Goal: Obtain resource: Download file/media

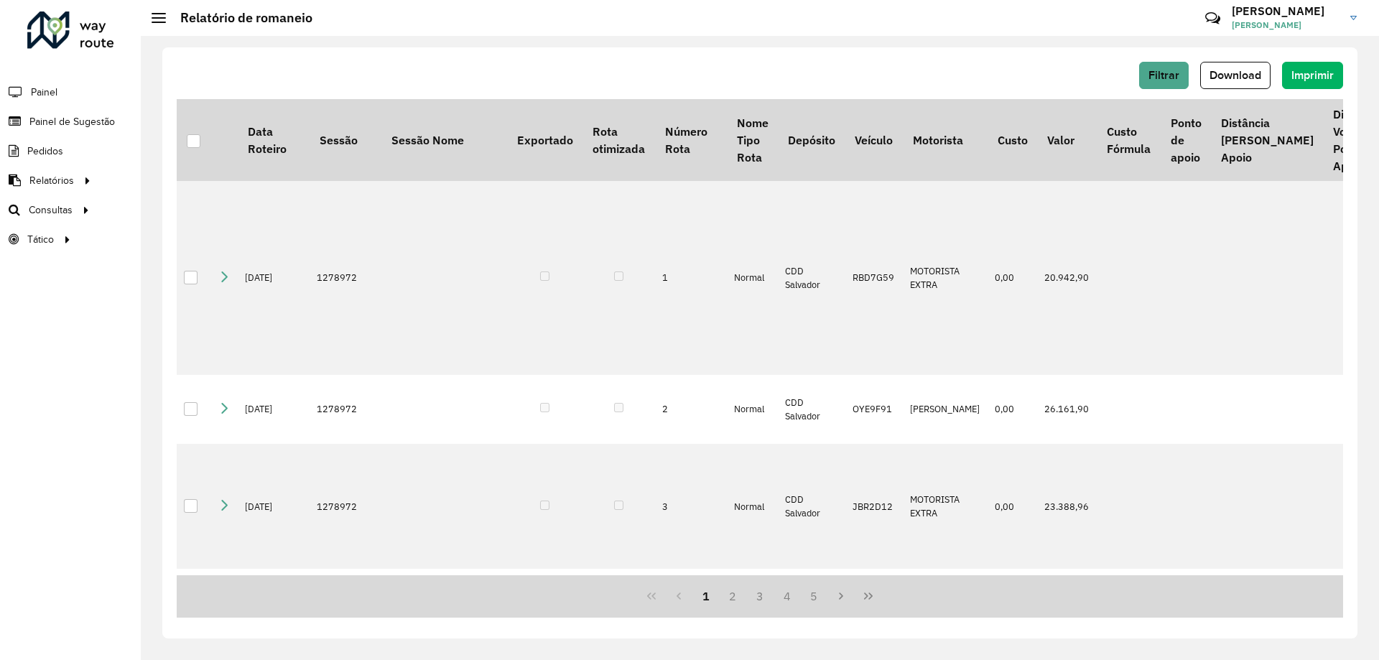
click at [667, 80] on div "Filtrar Download Imprimir" at bounding box center [760, 75] width 1166 height 27
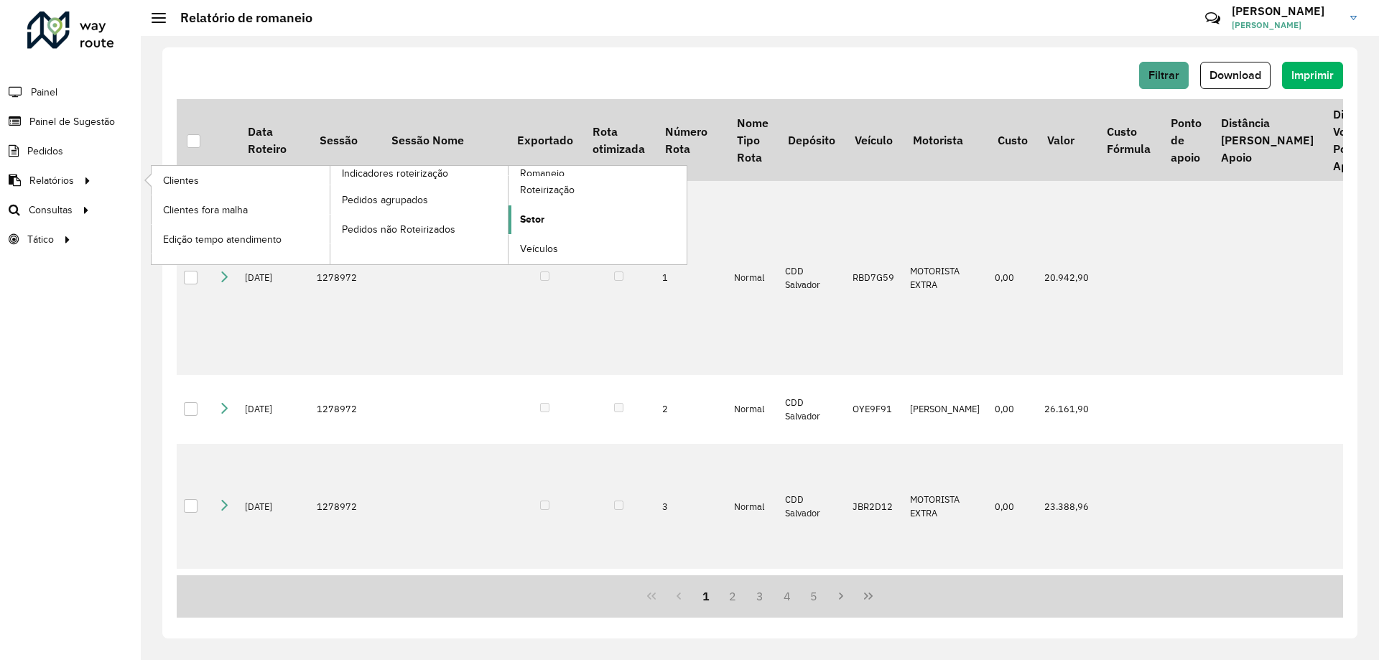
click at [563, 214] on link "Setor" at bounding box center [598, 219] width 178 height 29
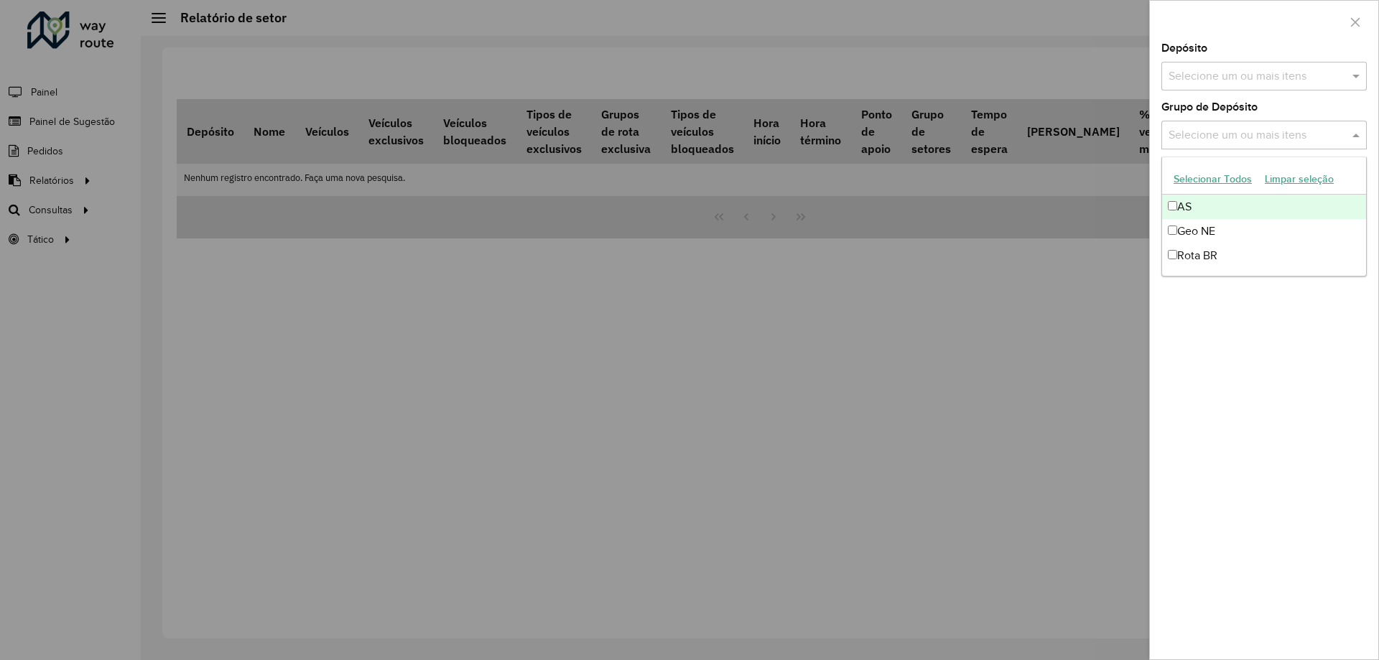
click at [1252, 148] on div "Selecione um ou mais itens" at bounding box center [1263, 135] width 205 height 29
click at [1204, 78] on input "text" at bounding box center [1257, 76] width 184 height 17
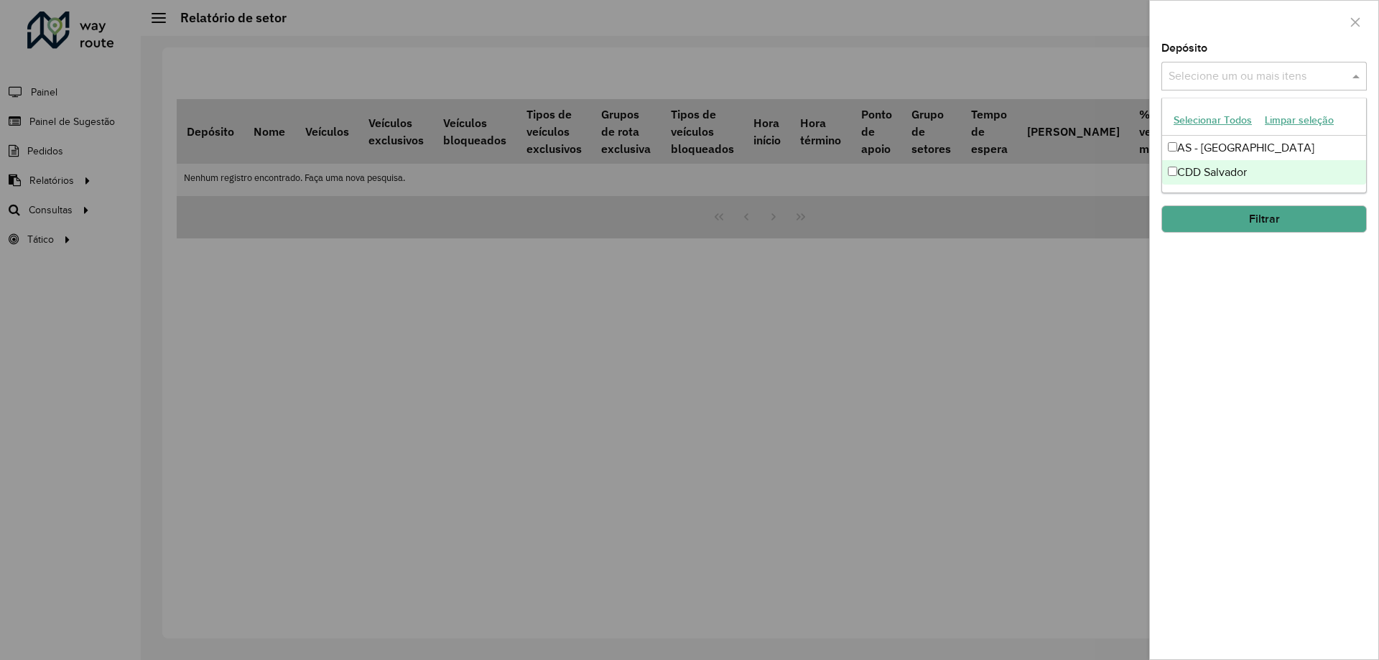
click at [1186, 172] on div "CDD Salvador" at bounding box center [1264, 172] width 204 height 24
click at [1209, 279] on div "Depósito Selecione um ou mais itens CDD Salvador × × Grupo de Depósito Selecion…" at bounding box center [1264, 351] width 228 height 616
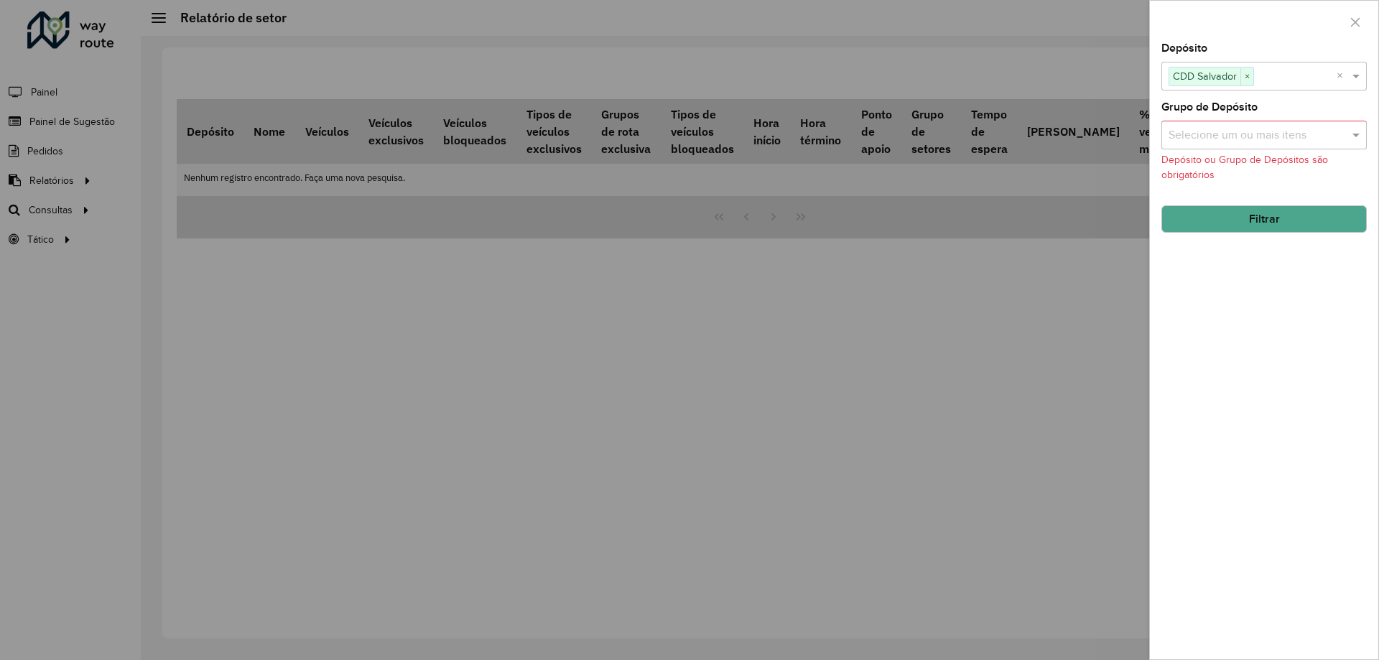
click at [1241, 219] on button "Filtrar" at bounding box center [1263, 218] width 205 height 27
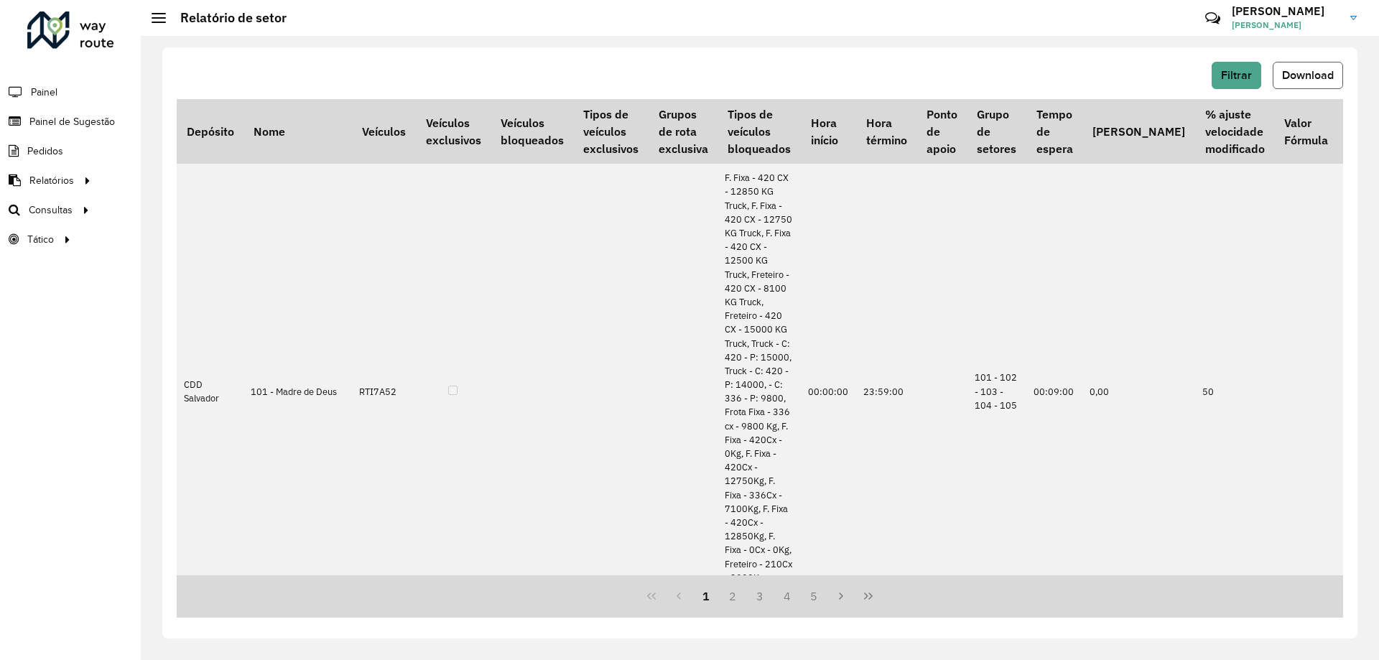
click at [1308, 76] on span "Download" at bounding box center [1308, 75] width 52 height 12
